Goal: Task Accomplishment & Management: Use online tool/utility

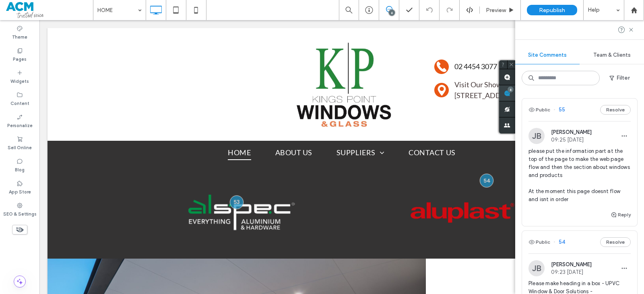
click at [516, 92] on div "6" at bounding box center [507, 93] width 16 height 16
click at [577, 207] on div "please put the information part at the top of the page to make the web page flo…" at bounding box center [580, 178] width 102 height 63
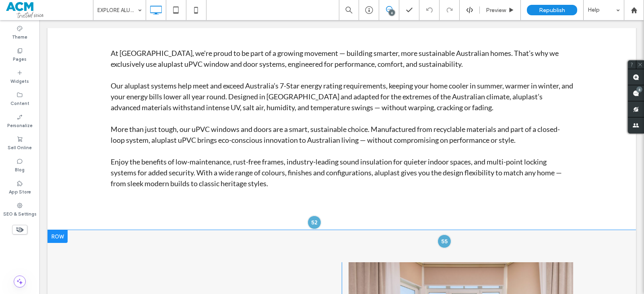
scroll to position [314, 0]
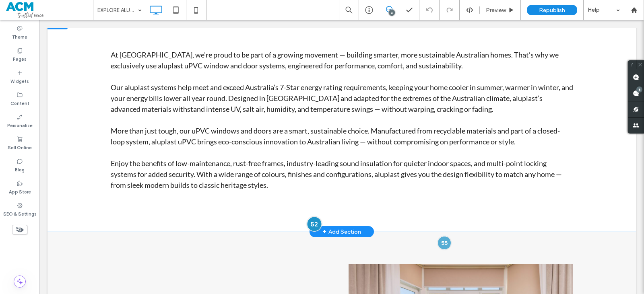
click at [312, 226] on div at bounding box center [314, 224] width 15 height 15
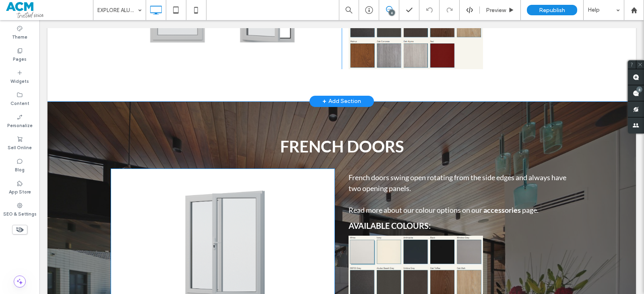
scroll to position [2368, 0]
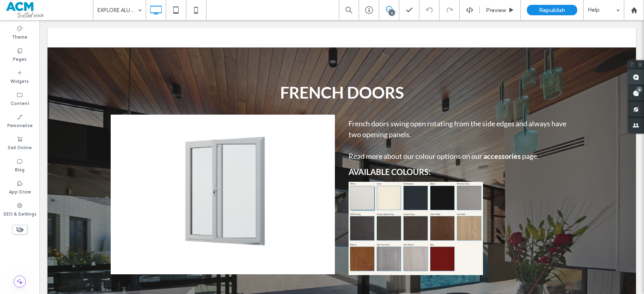
click at [634, 84] on span at bounding box center [636, 77] width 16 height 16
click at [636, 79] on use at bounding box center [636, 77] width 6 height 6
click at [642, 91] on div "6" at bounding box center [640, 90] width 6 height 6
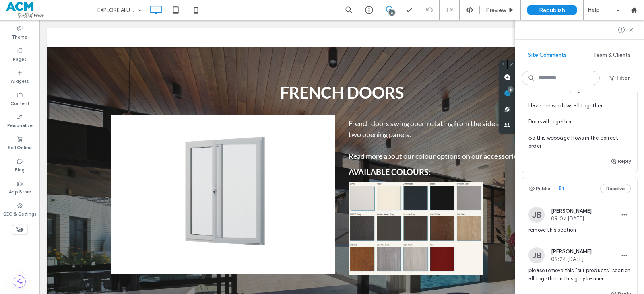
scroll to position [524, 0]
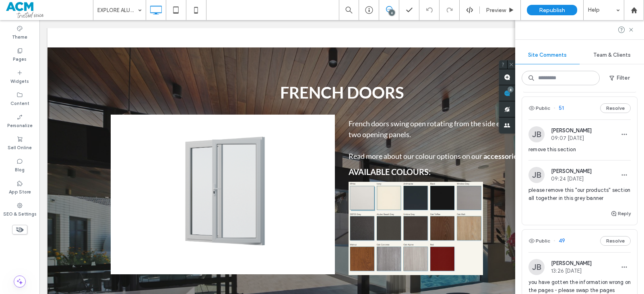
click at [596, 190] on span "please remove this "our products" section all together in this grey banner" at bounding box center [580, 194] width 102 height 16
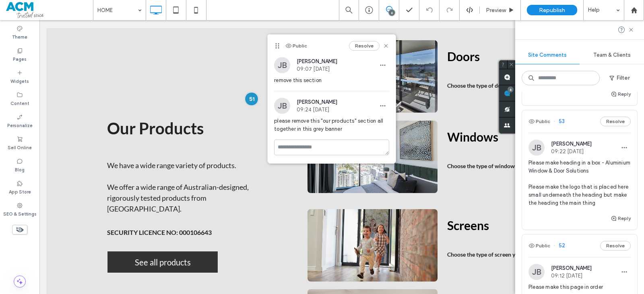
scroll to position [242, 0]
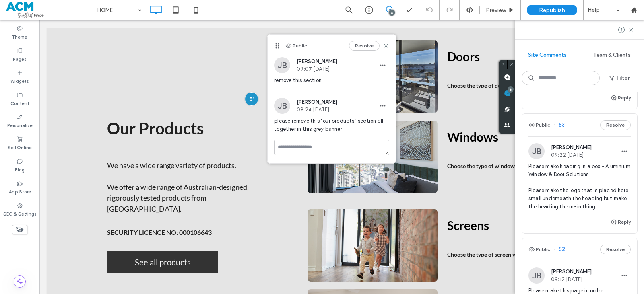
click at [602, 184] on span "Please make heading in a box - Aluminium Window & Door Solutions Please make th…" at bounding box center [580, 187] width 102 height 48
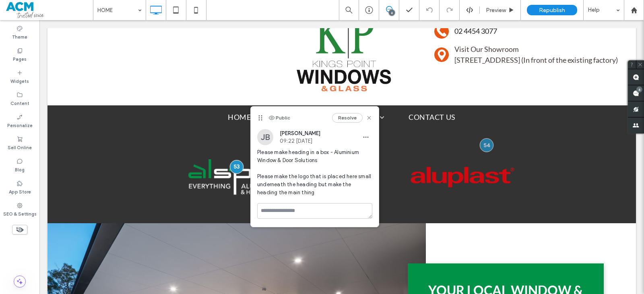
scroll to position [0, 0]
click at [642, 89] on div "6" at bounding box center [640, 90] width 6 height 6
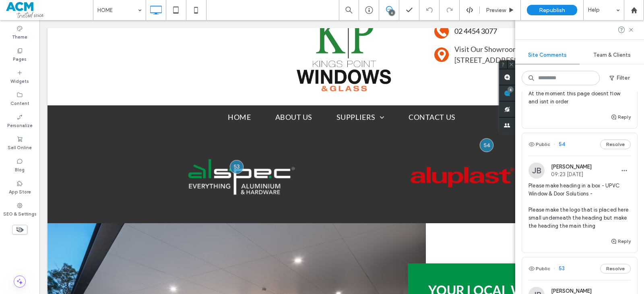
scroll to position [161, 0]
